Goal: Navigation & Orientation: Find specific page/section

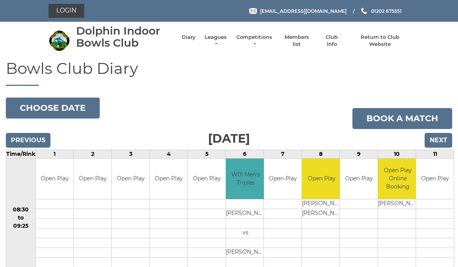
click at [70, 13] on link "Login" at bounding box center [67, 11] width 36 height 14
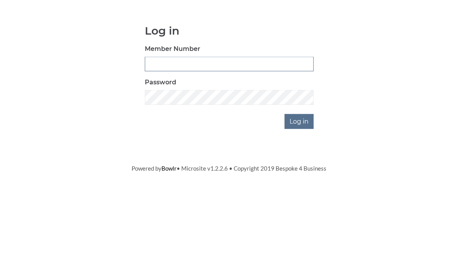
click at [167, 127] on input "Member Number" at bounding box center [229, 134] width 169 height 15
type input "3993"
click at [300, 184] on input "Log in" at bounding box center [299, 191] width 29 height 15
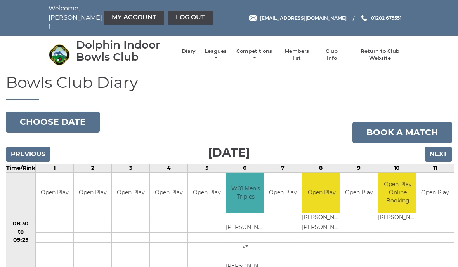
click at [56, 19] on nav "Welcome, Bryan ! My Account Log out" at bounding box center [121, 18] width 144 height 28
click at [107, 15] on link "My Account" at bounding box center [134, 18] width 60 height 14
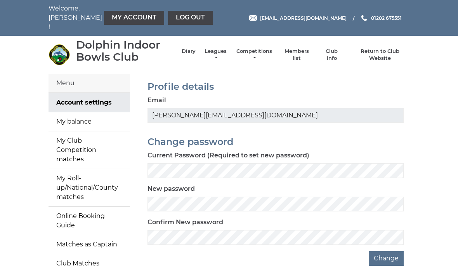
click at [337, 48] on link "Club Info" at bounding box center [332, 55] width 23 height 14
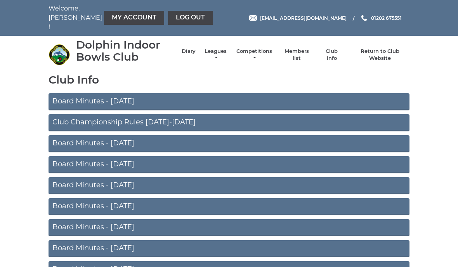
click at [377, 48] on link "Return to Club Website" at bounding box center [380, 55] width 59 height 14
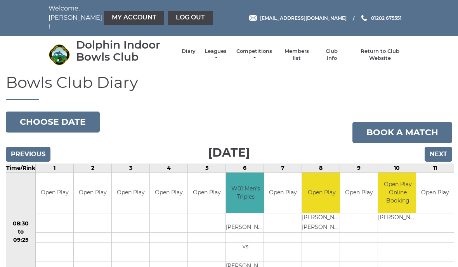
click at [293, 48] on link "Members list" at bounding box center [296, 55] width 32 height 14
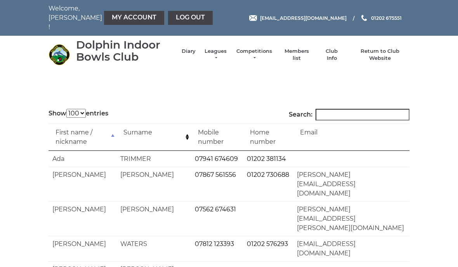
select select "100"
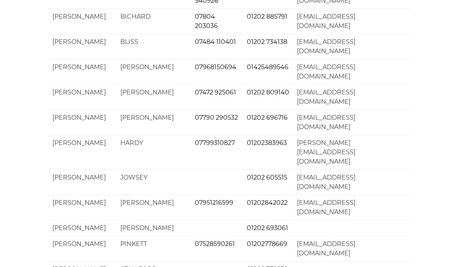
scroll to position [394, 0]
